Goal: Task Accomplishment & Management: Manage account settings

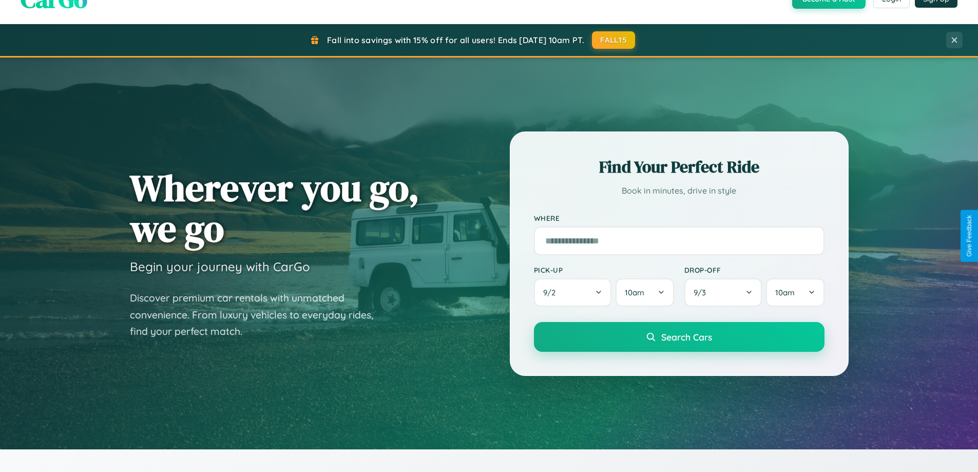
scroll to position [706, 0]
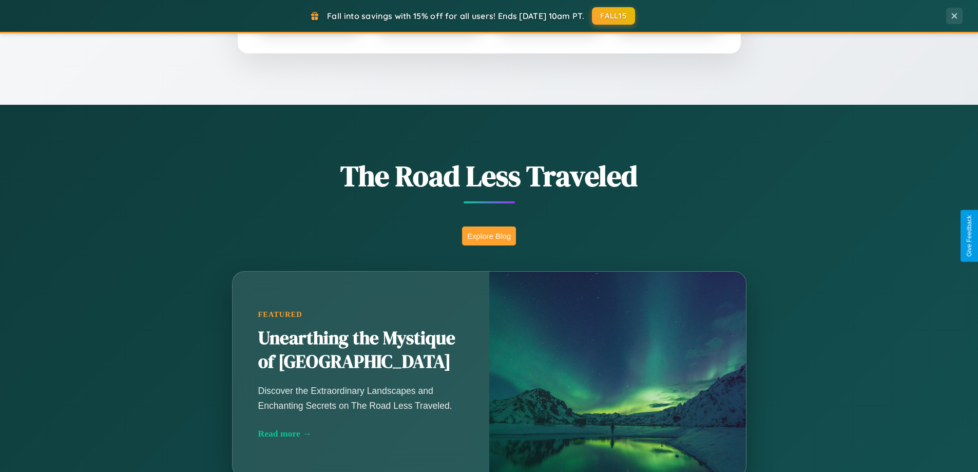
click at [489, 236] on button "Explore Blog" at bounding box center [489, 235] width 54 height 19
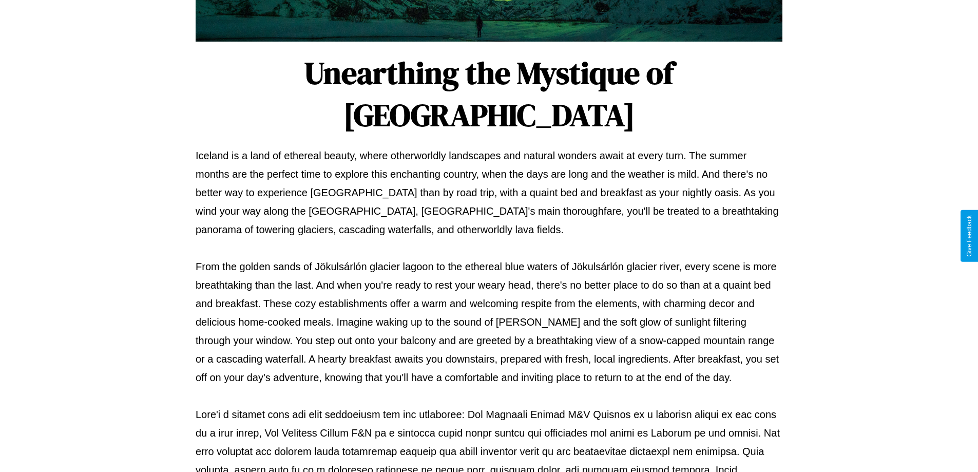
scroll to position [332, 0]
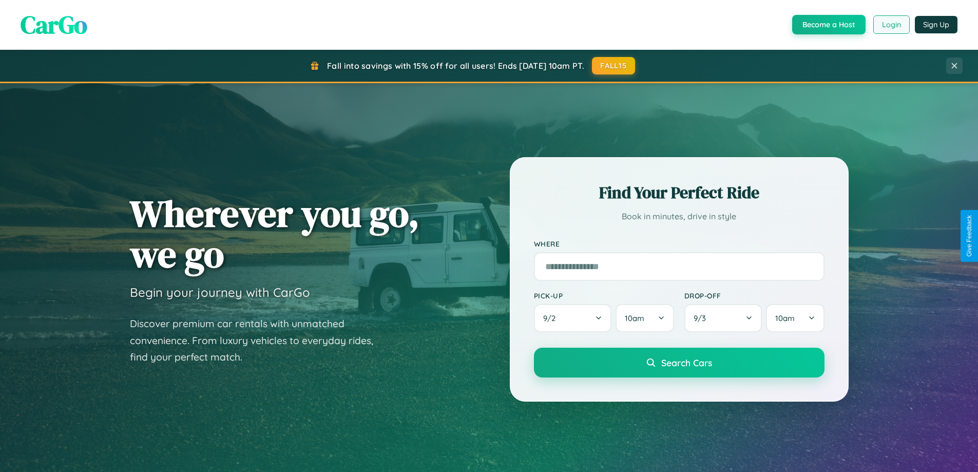
click at [891, 25] on button "Login" at bounding box center [891, 24] width 36 height 18
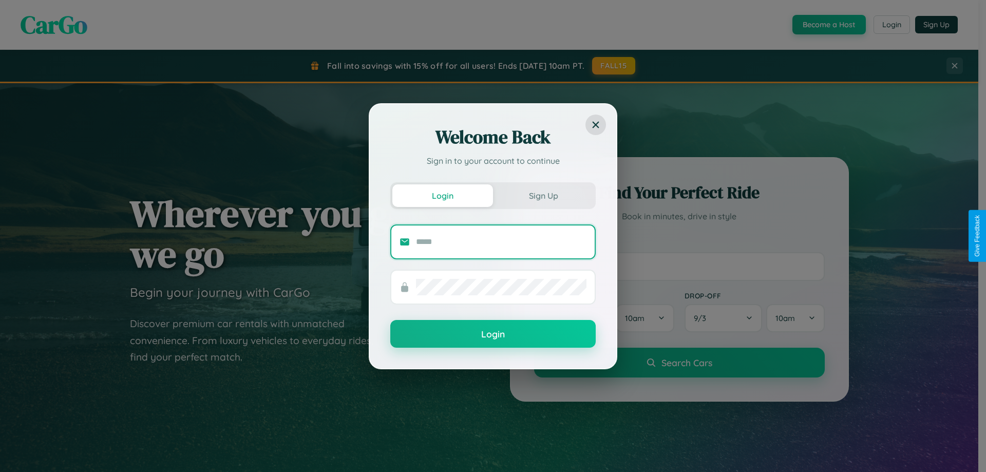
click at [501, 241] on input "text" at bounding box center [501, 242] width 170 height 16
type input "**********"
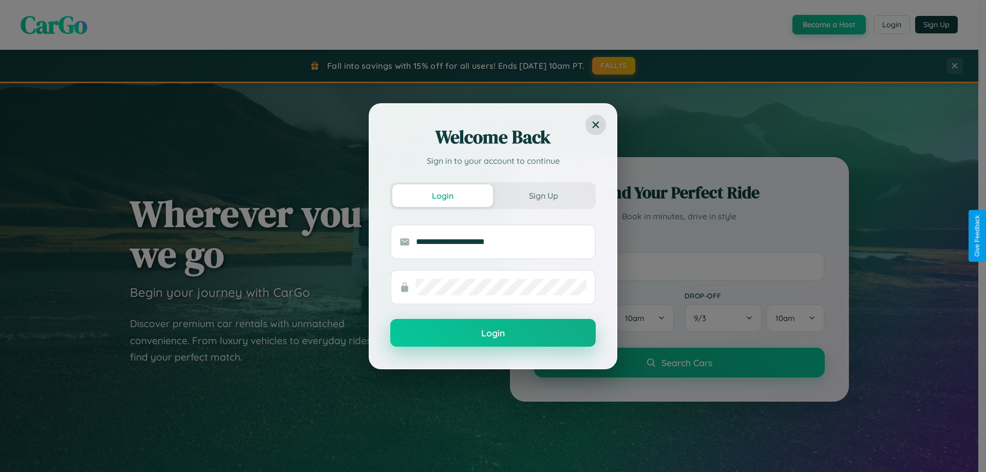
click at [493, 333] on button "Login" at bounding box center [492, 333] width 205 height 28
